Goal: Check status

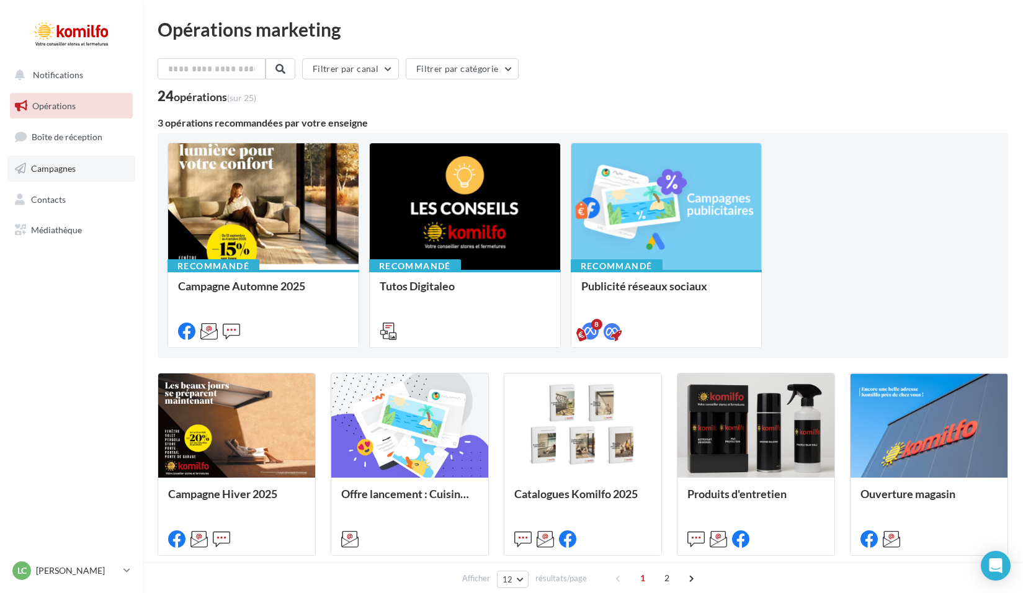
click at [67, 166] on span "Campagnes" at bounding box center [53, 168] width 45 height 11
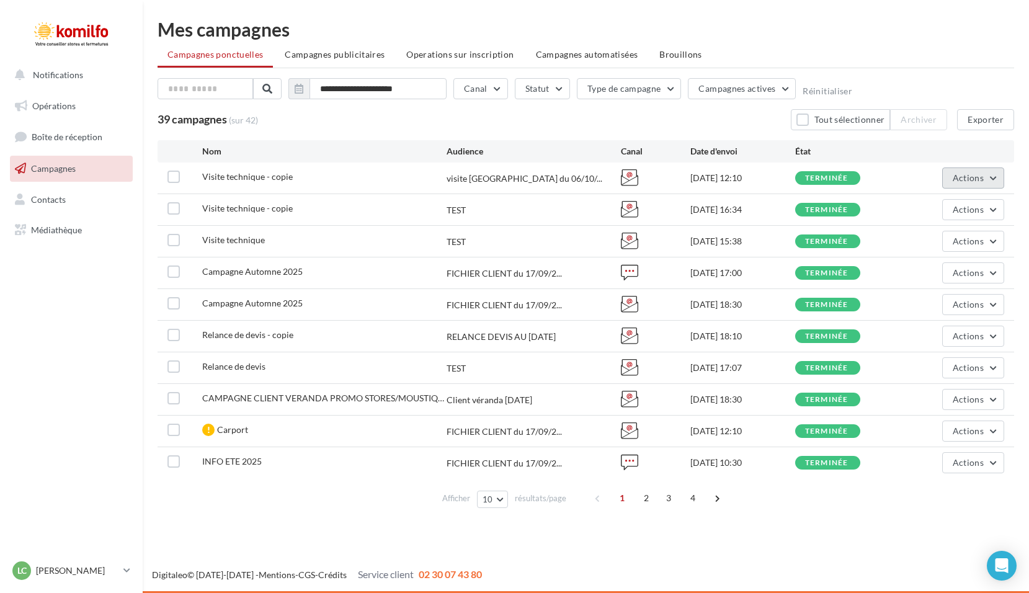
click at [996, 177] on button "Actions" at bounding box center [973, 178] width 62 height 21
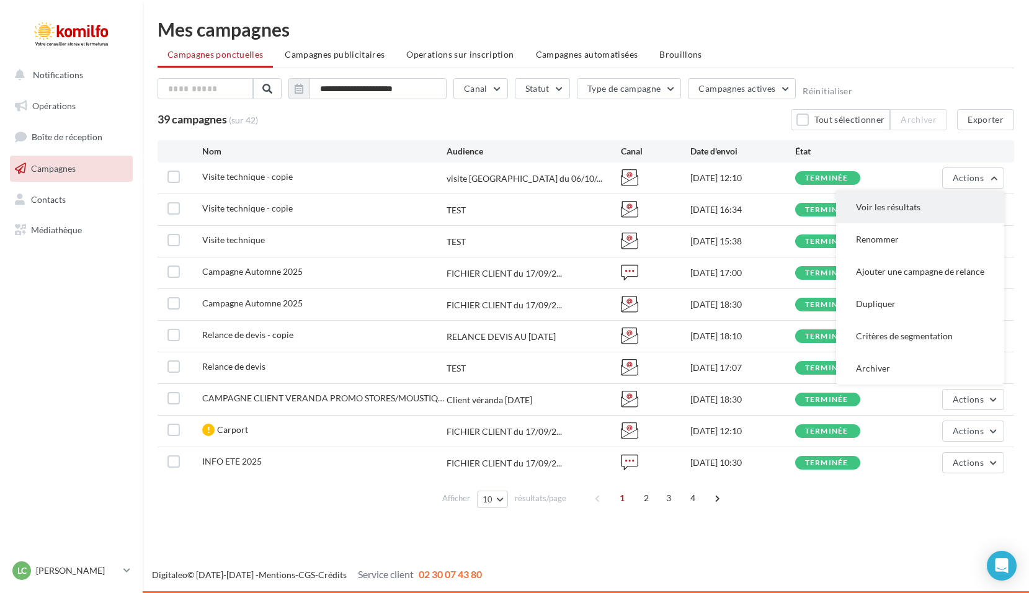
click at [923, 204] on button "Voir les résultats" at bounding box center [920, 207] width 168 height 32
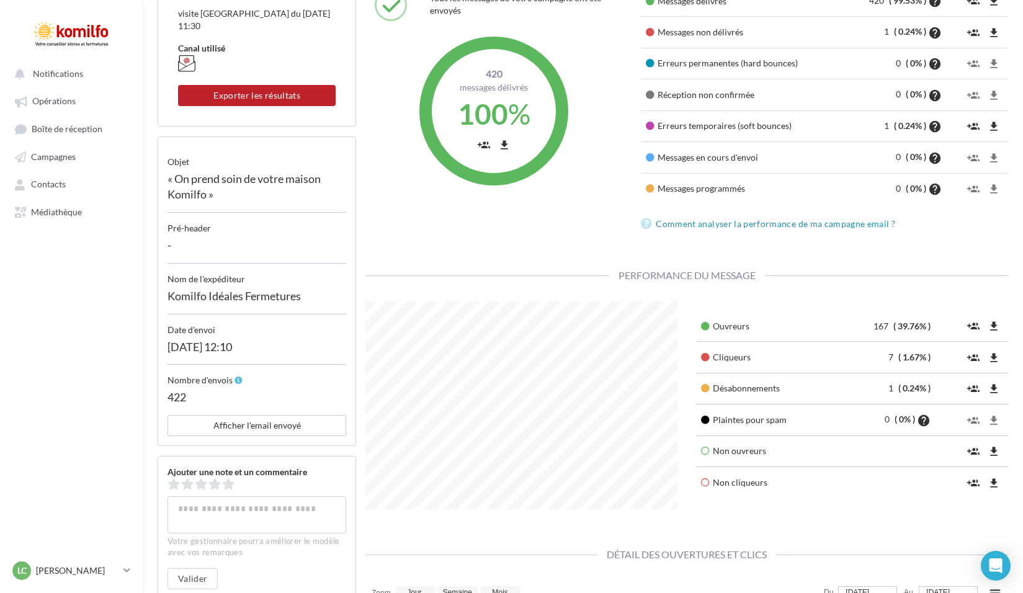
scroll to position [51, 0]
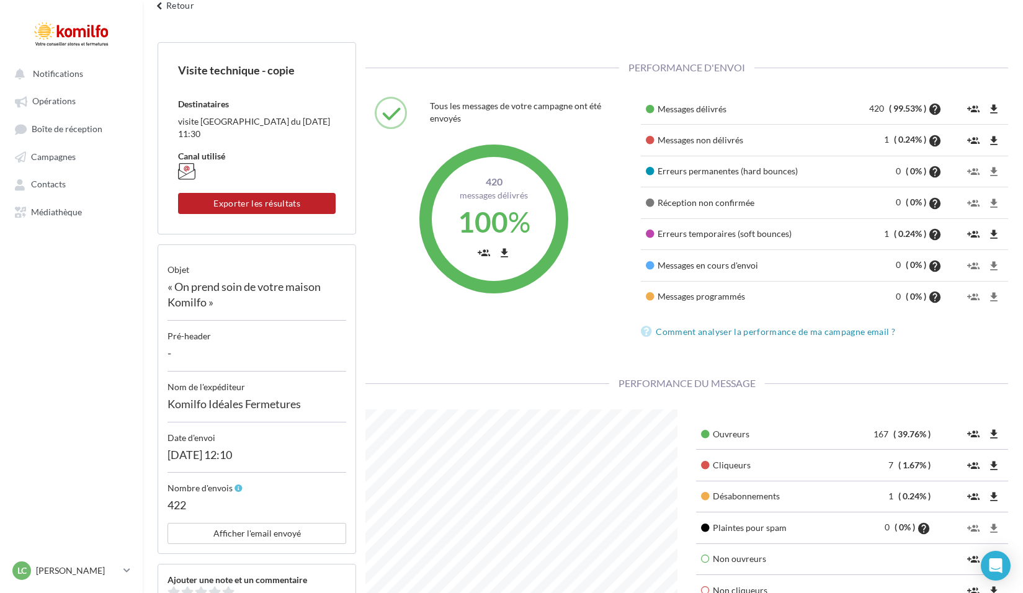
click at [283, 210] on div "Visite technique - copie Destinataires visite [GEOGRAPHIC_DATA] du [DATE] 11:30…" at bounding box center [257, 138] width 199 height 192
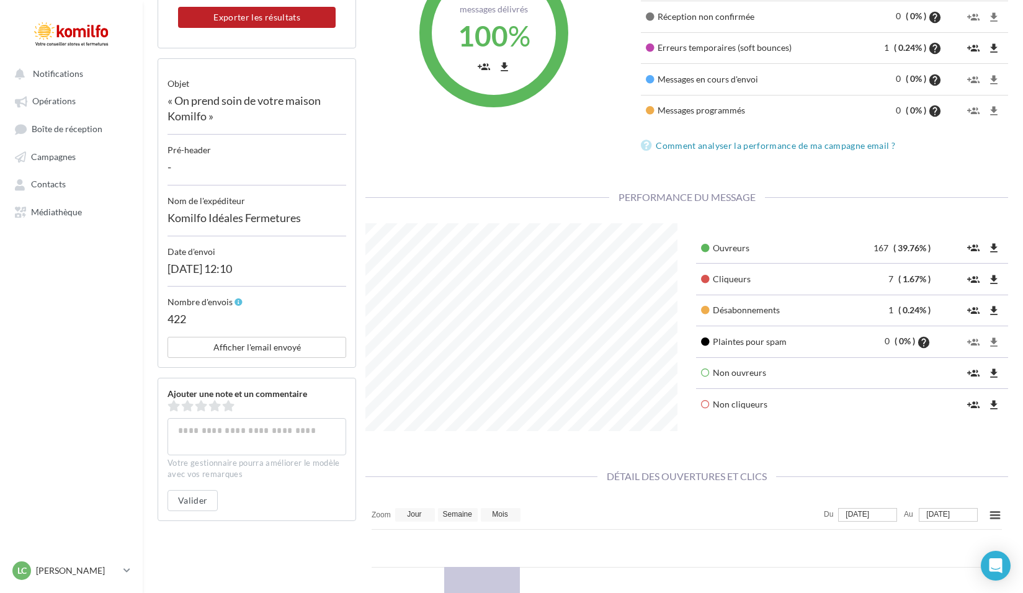
scroll to position [0, 0]
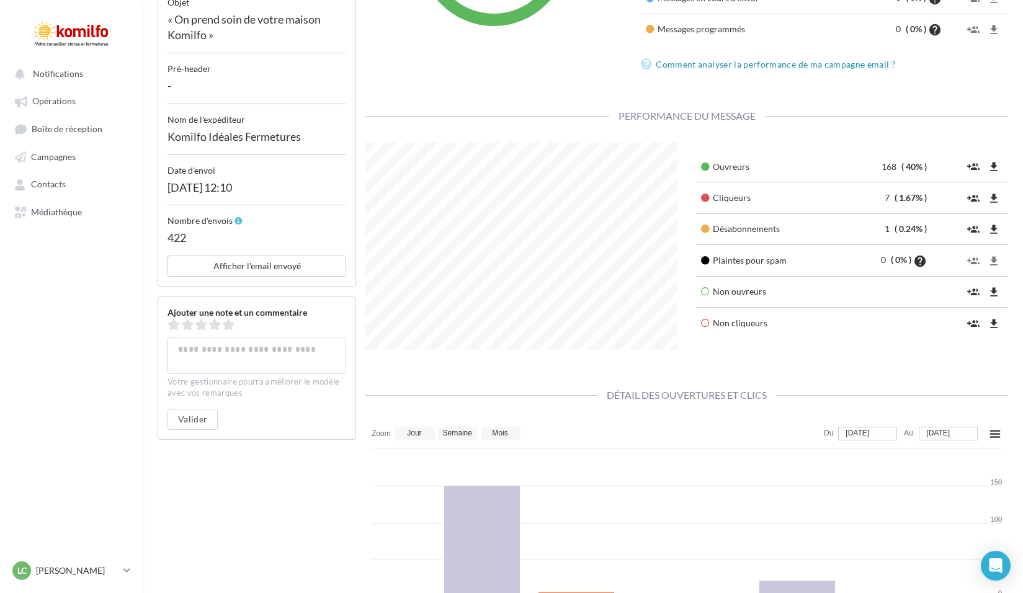
scroll to position [299, 0]
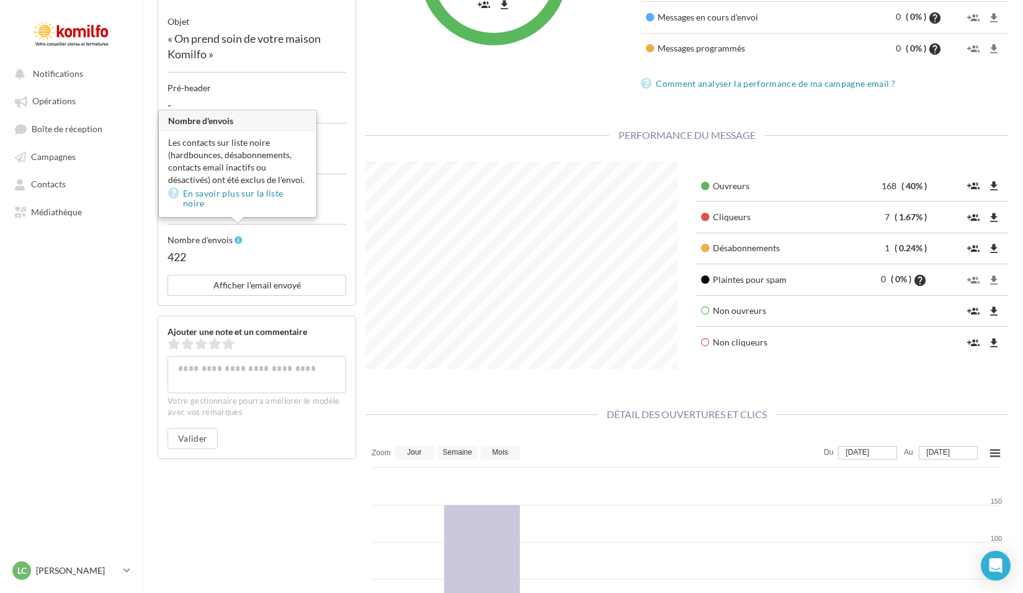
click at [193, 248] on div "422" at bounding box center [257, 260] width 179 height 29
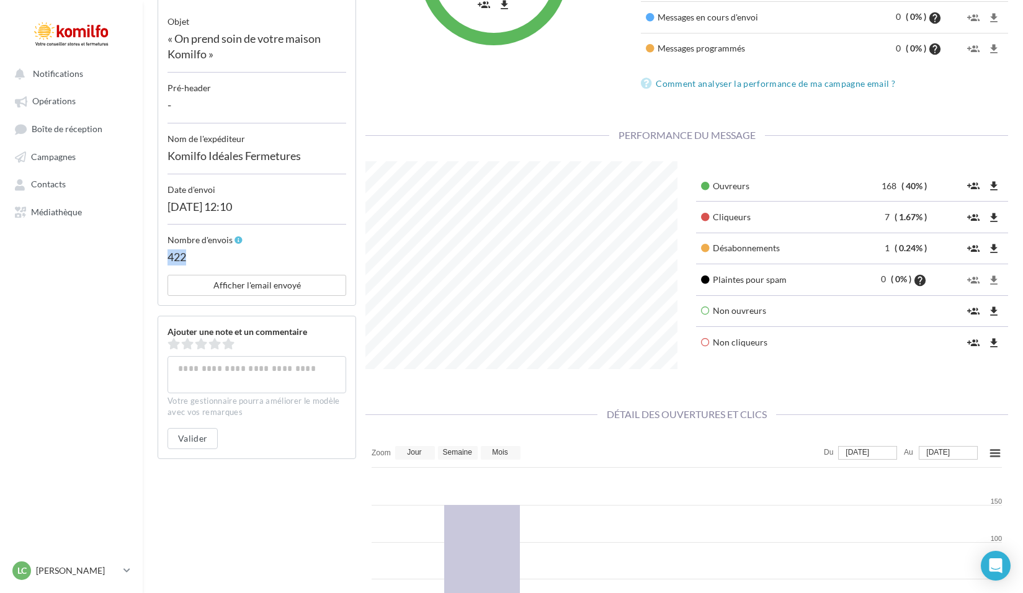
drag, startPoint x: 187, startPoint y: 244, endPoint x: 168, endPoint y: 244, distance: 18.6
click at [168, 246] on div "422" at bounding box center [257, 260] width 179 height 29
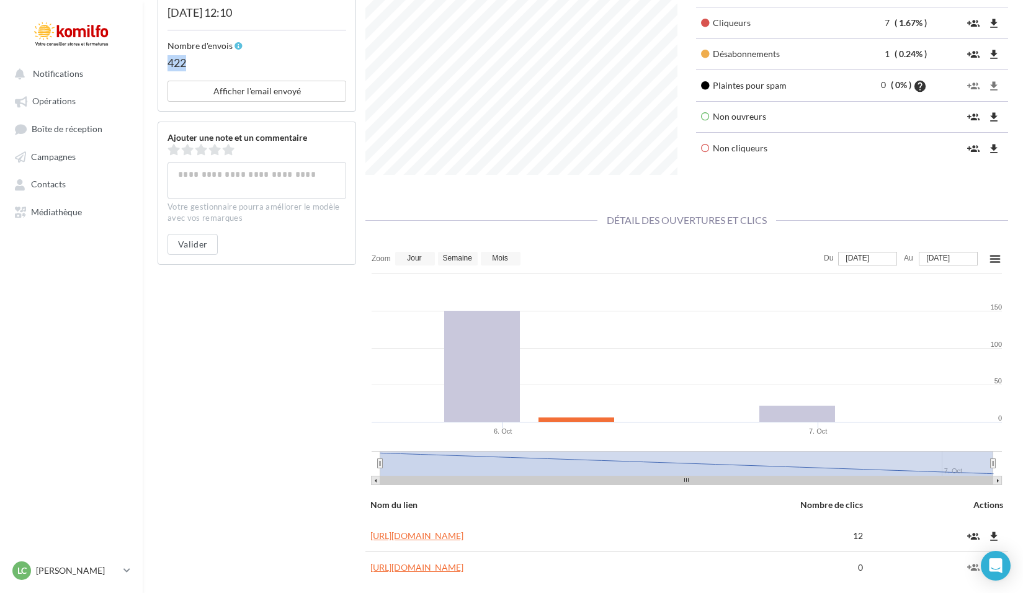
scroll to position [547, 0]
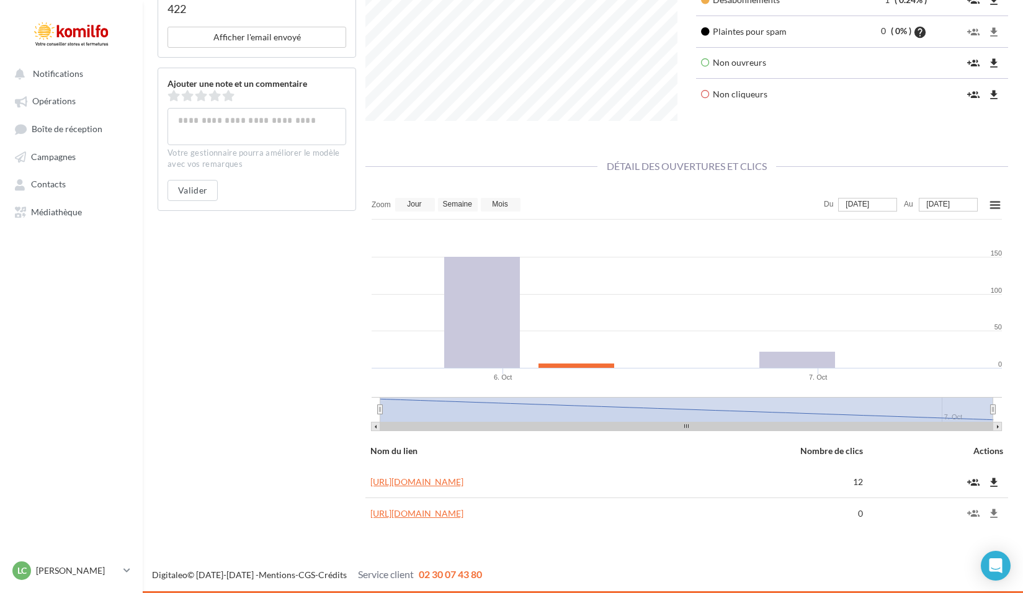
click at [548, 503] on td "[URL][DOMAIN_NAME]" at bounding box center [512, 513] width 295 height 31
